Goal: Navigation & Orientation: Find specific page/section

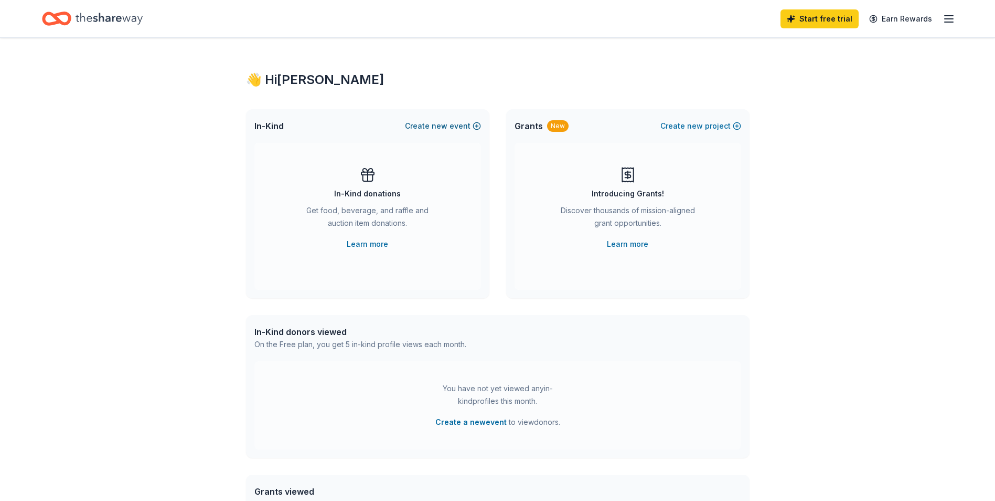
click at [454, 125] on button "Create new event" at bounding box center [443, 126] width 76 height 13
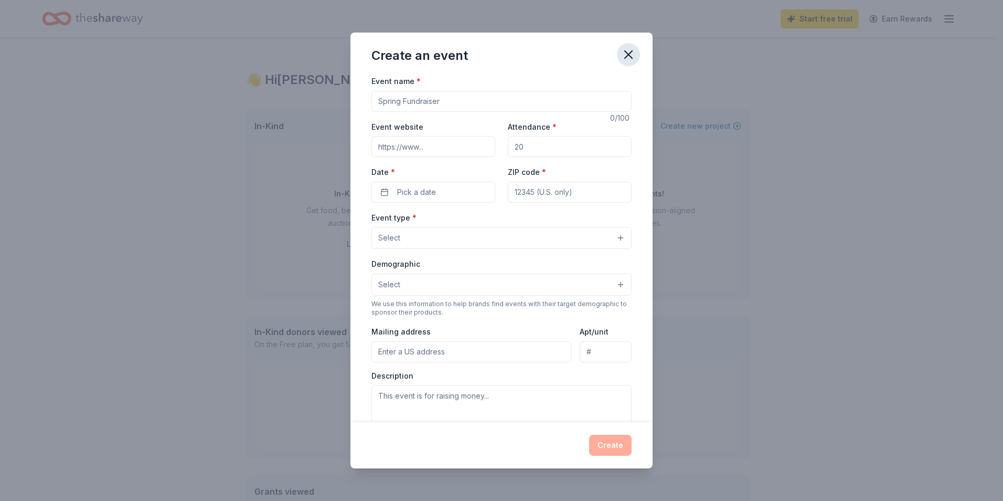
click at [629, 57] on icon "button" at bounding box center [628, 54] width 15 height 15
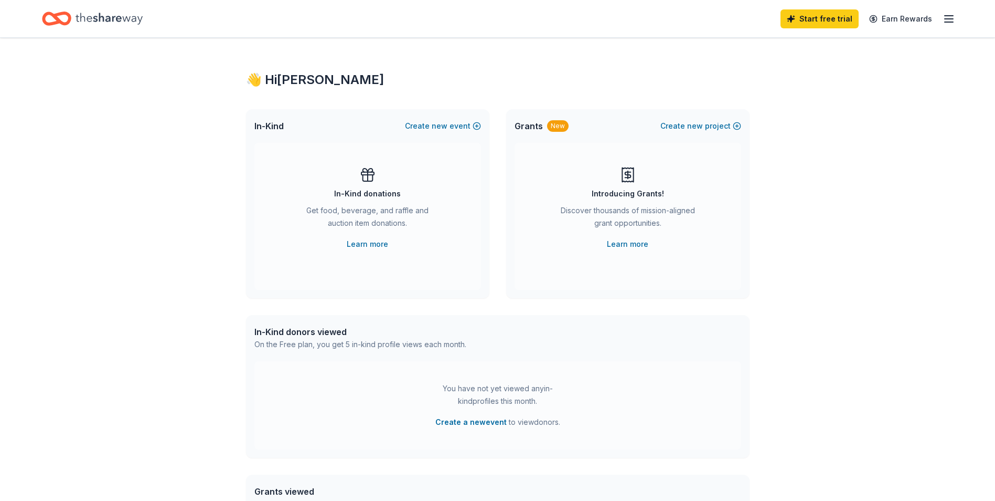
click at [951, 19] on line "button" at bounding box center [949, 19] width 8 height 0
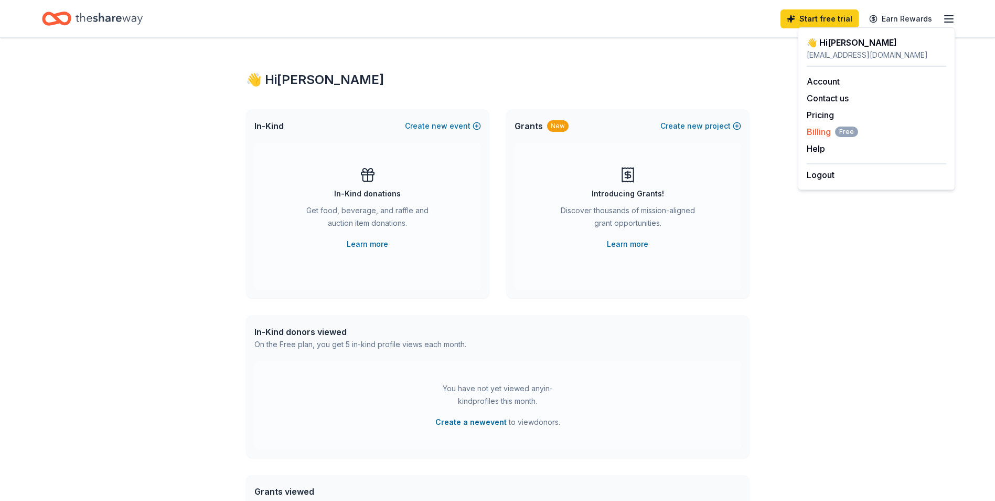
click at [820, 133] on span "Billing Free" at bounding box center [832, 131] width 51 height 13
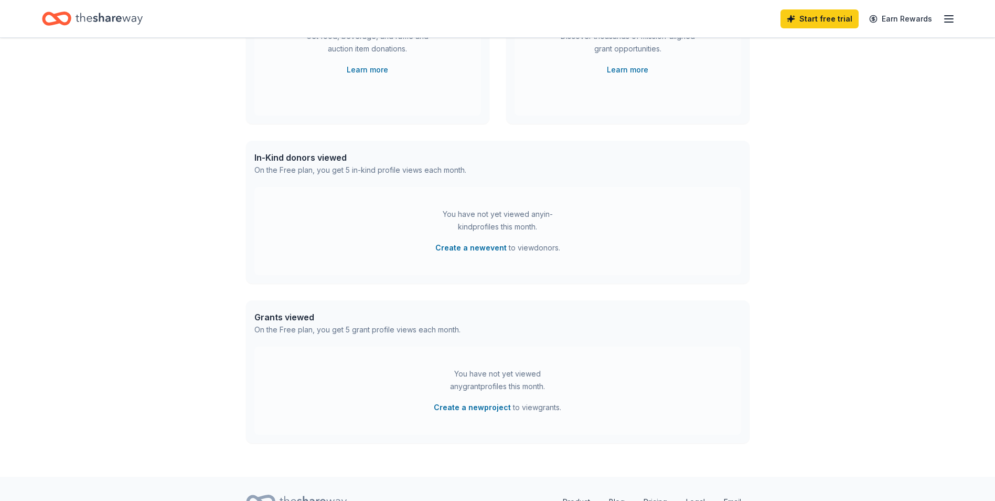
scroll to position [210, 0]
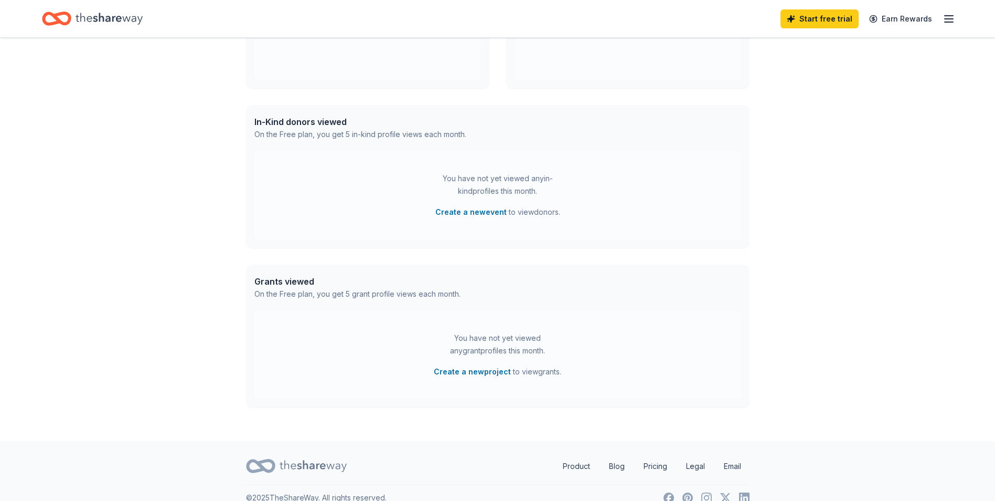
click at [127, 17] on icon "Home" at bounding box center [109, 19] width 67 height 22
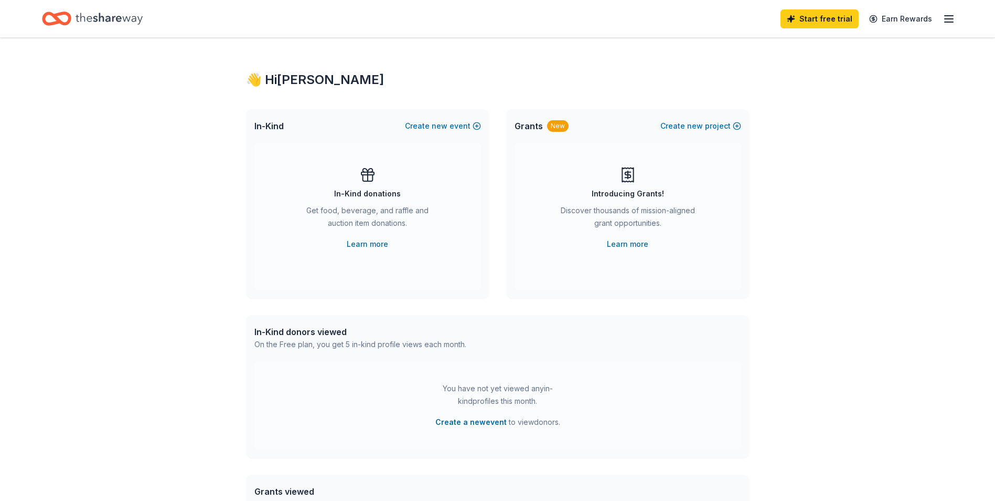
click at [946, 16] on line "button" at bounding box center [949, 16] width 8 height 0
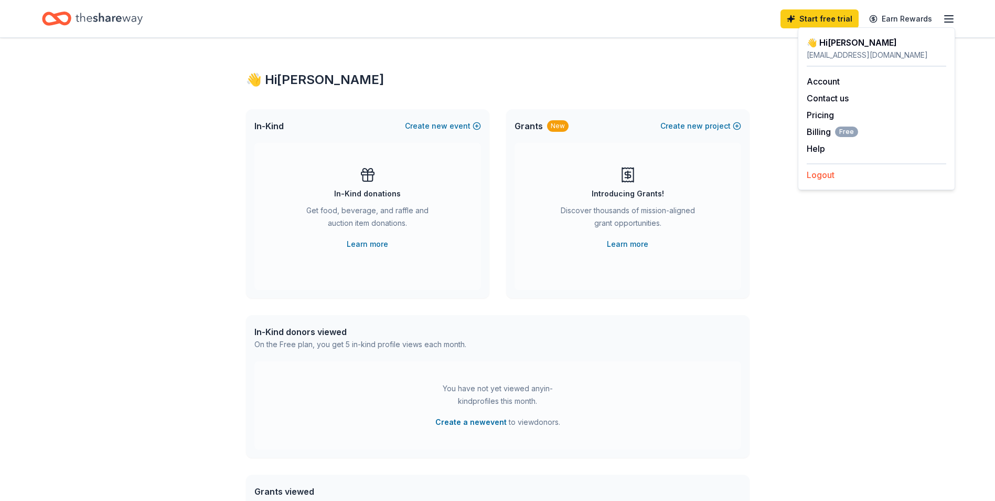
click at [821, 178] on button "Logout" at bounding box center [821, 174] width 28 height 13
